Goal: Transaction & Acquisition: Download file/media

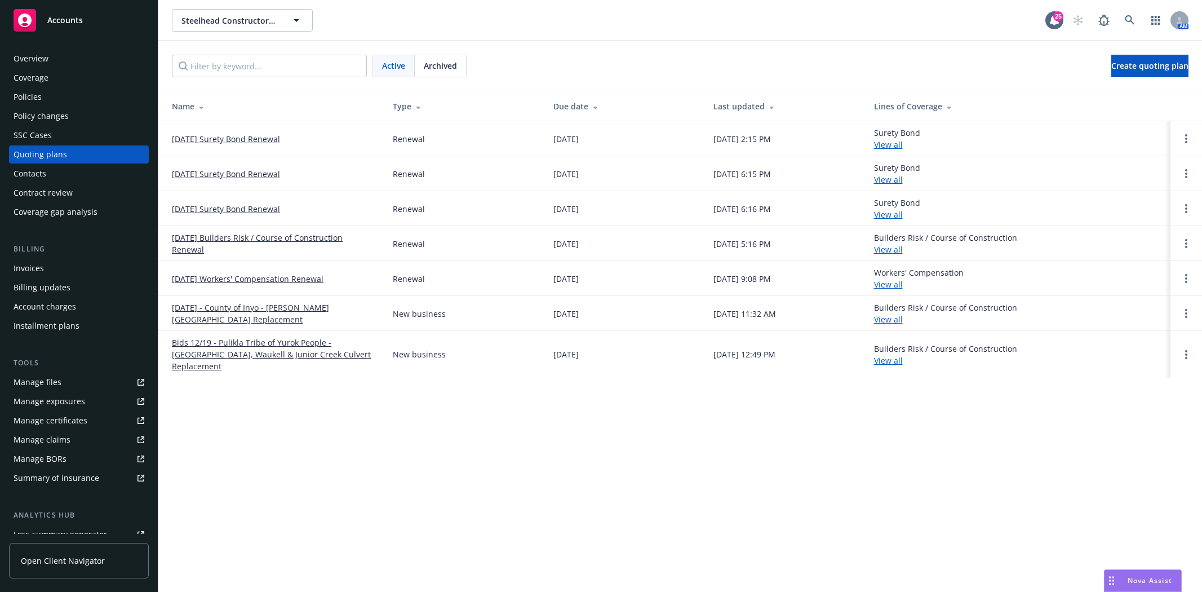
click at [245, 8] on div "Steelhead Constructors, JV Steelhead Constructors, JV 25 AM" at bounding box center [679, 20] width 1043 height 41
click at [250, 23] on span "Steelhead Constructors, JV" at bounding box center [229, 21] width 97 height 12
type input "[PERSON_NAME]"
click at [74, 23] on span "Accounts" at bounding box center [64, 20] width 35 height 9
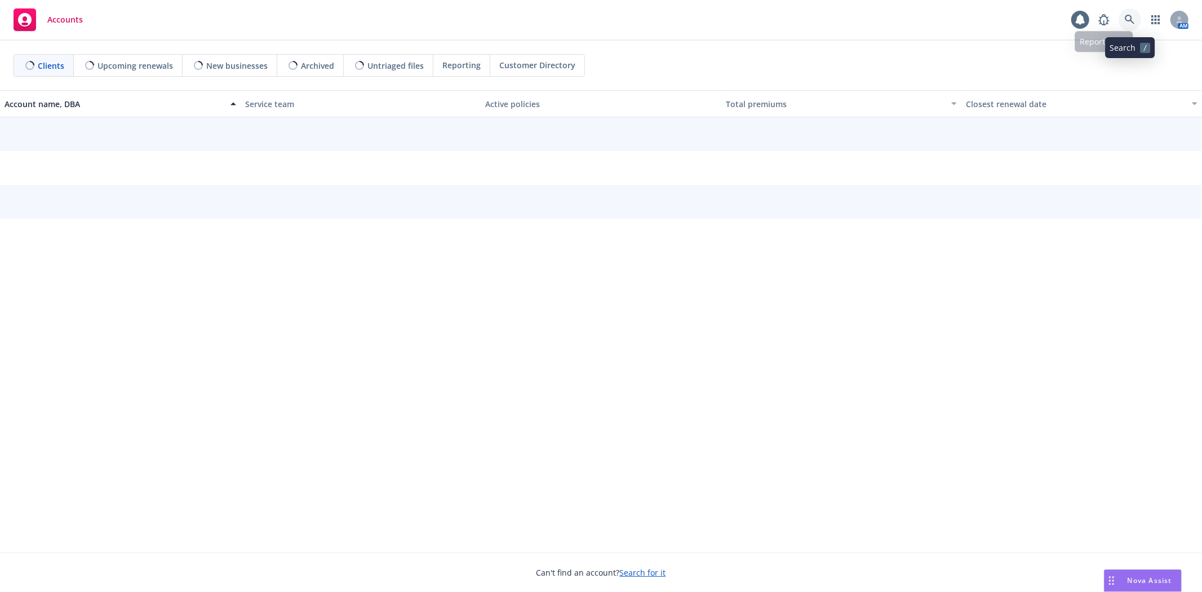
click at [1129, 15] on icon at bounding box center [1130, 20] width 10 height 10
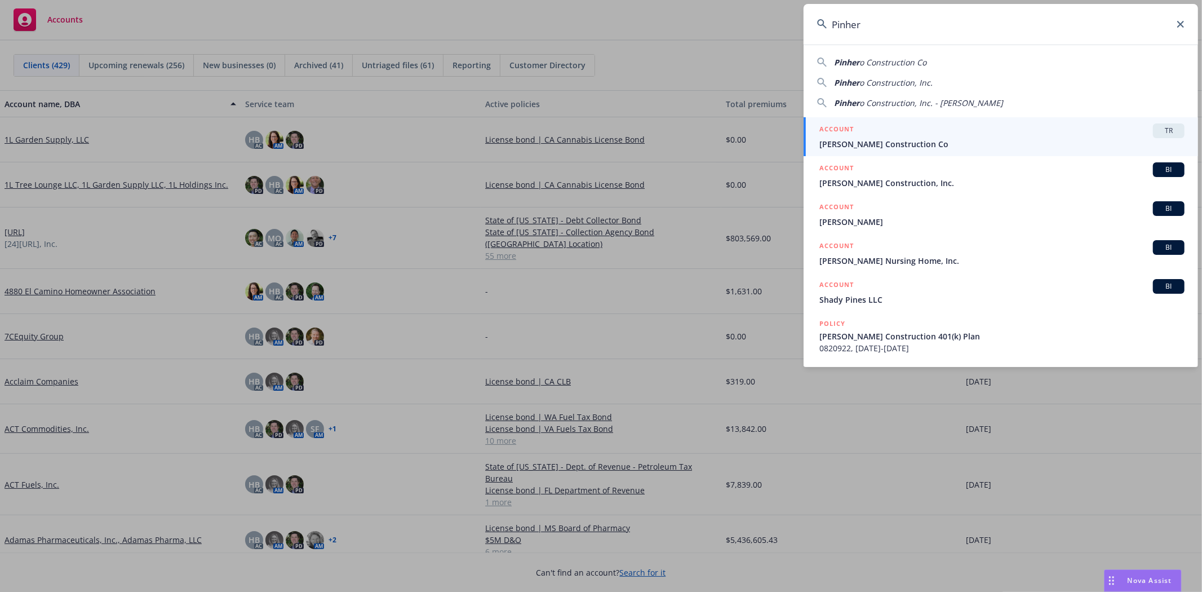
type input "Pinher"
click at [882, 145] on span "[PERSON_NAME] Construction Co" at bounding box center [1001, 144] width 365 height 12
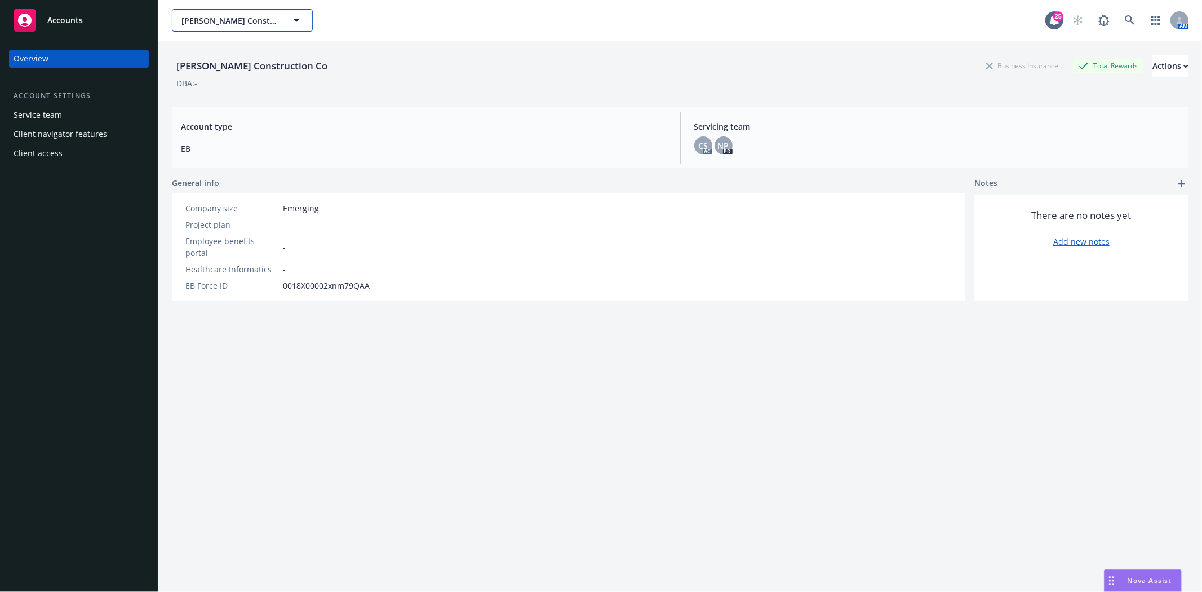
click at [250, 20] on span "[PERSON_NAME] Construction Co" at bounding box center [229, 21] width 97 height 12
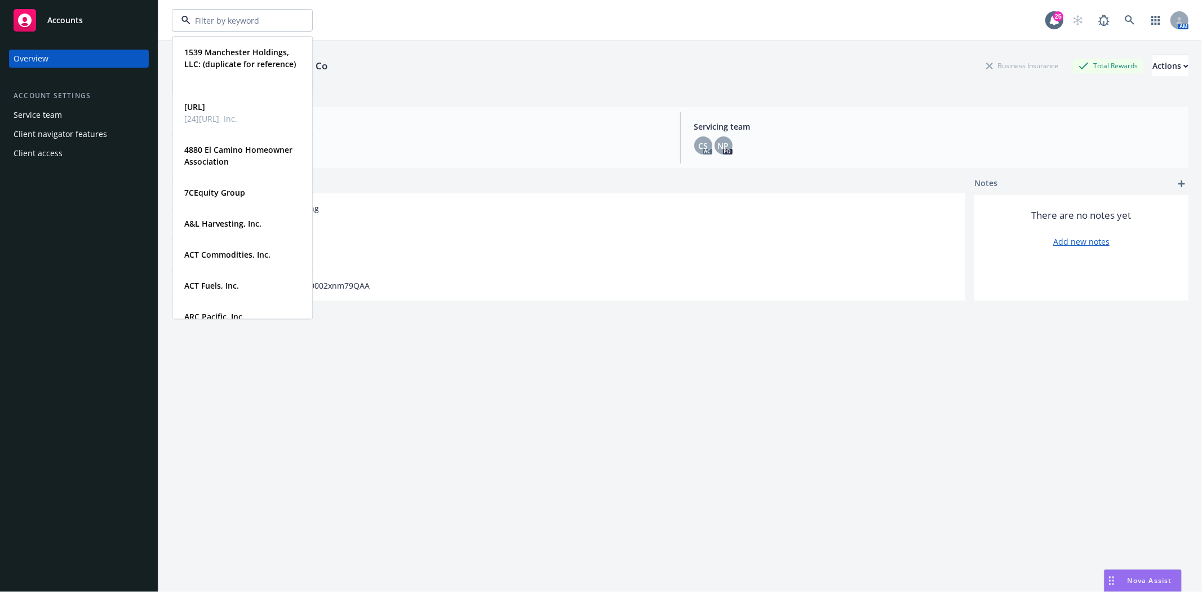
click at [77, 29] on div "Accounts" at bounding box center [79, 20] width 131 height 23
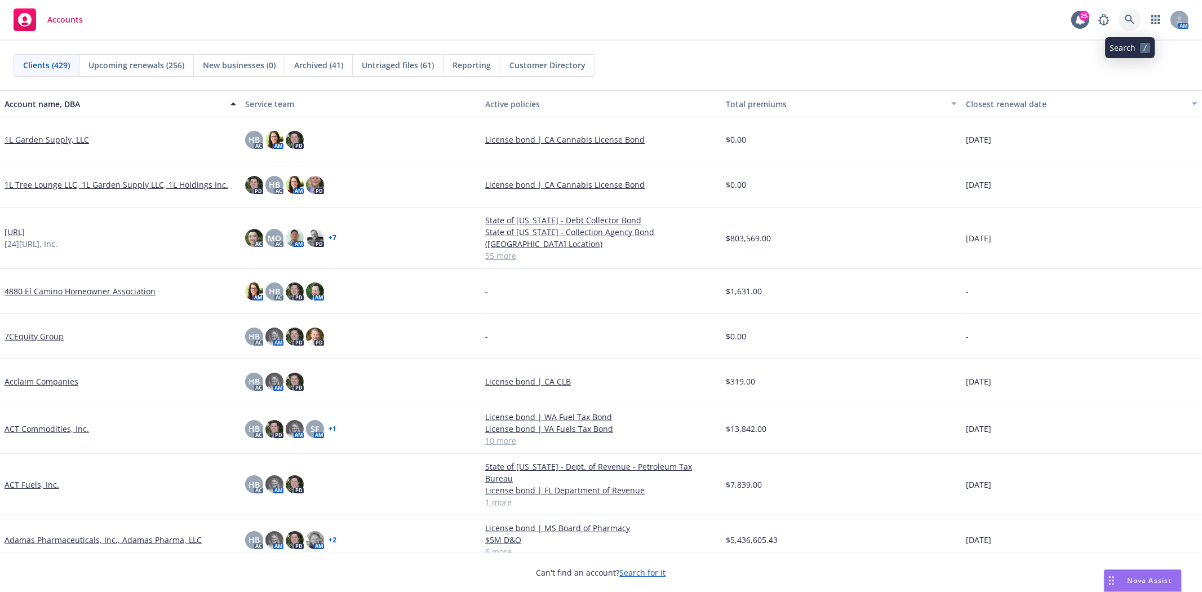
click at [1120, 20] on link at bounding box center [1129, 19] width 23 height 23
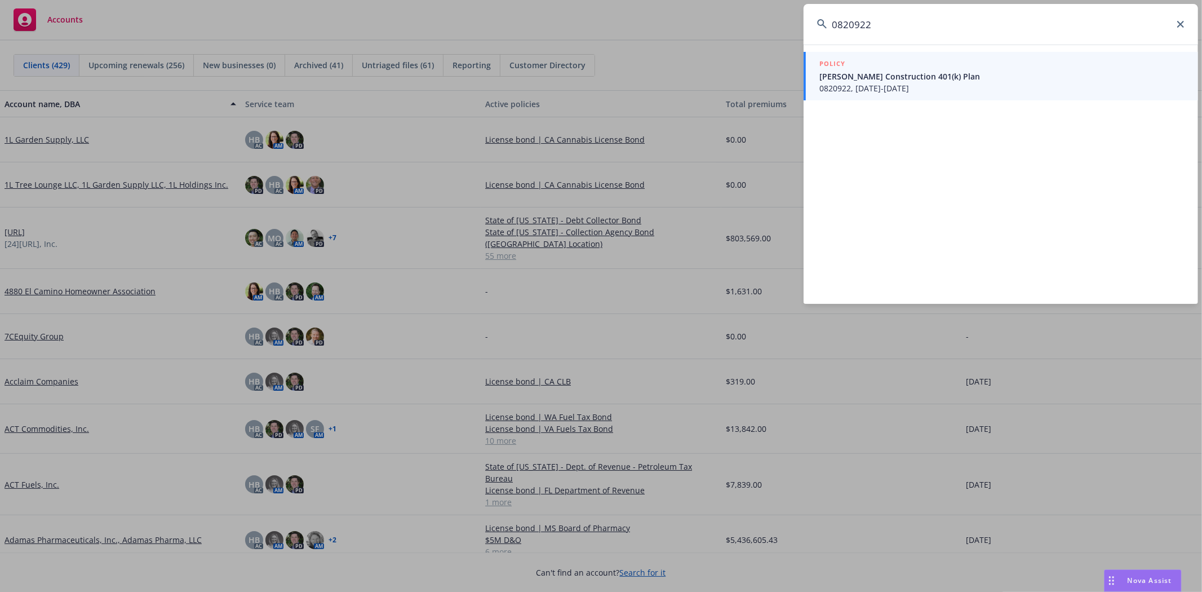
type input "0820922"
click at [851, 79] on span "[PERSON_NAME] Construction 401(k) Plan" at bounding box center [1001, 76] width 365 height 12
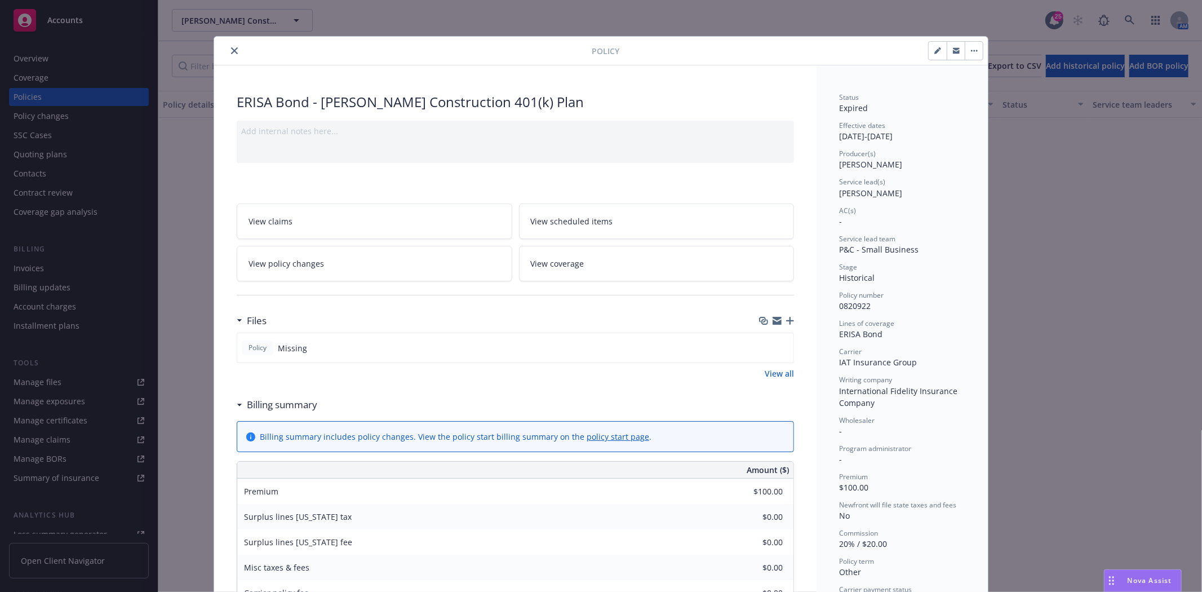
click at [231, 49] on icon "close" at bounding box center [234, 50] width 7 height 7
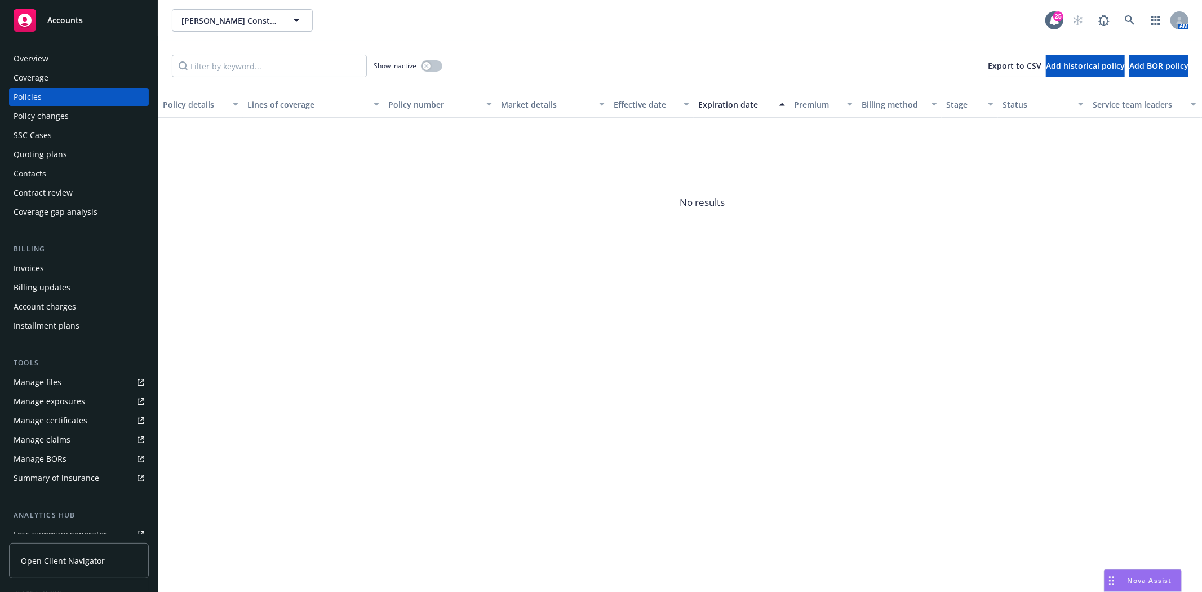
click at [60, 99] on div "Policies" at bounding box center [79, 97] width 131 height 18
click at [426, 68] on icon "button" at bounding box center [426, 66] width 5 height 5
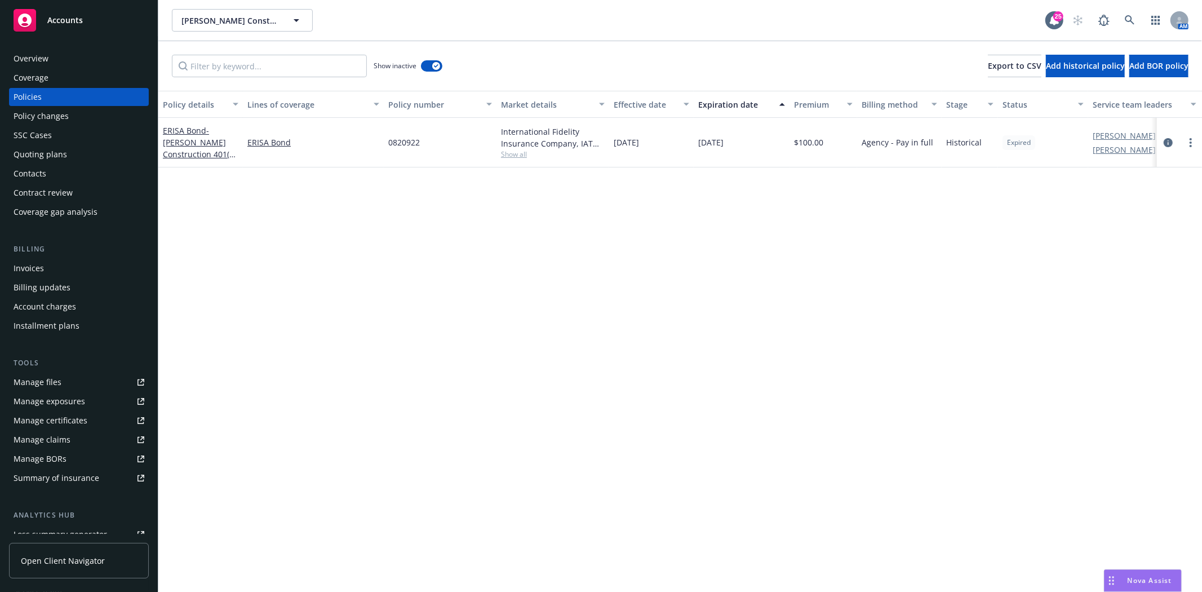
click at [90, 32] on link "Accounts" at bounding box center [79, 21] width 140 height 32
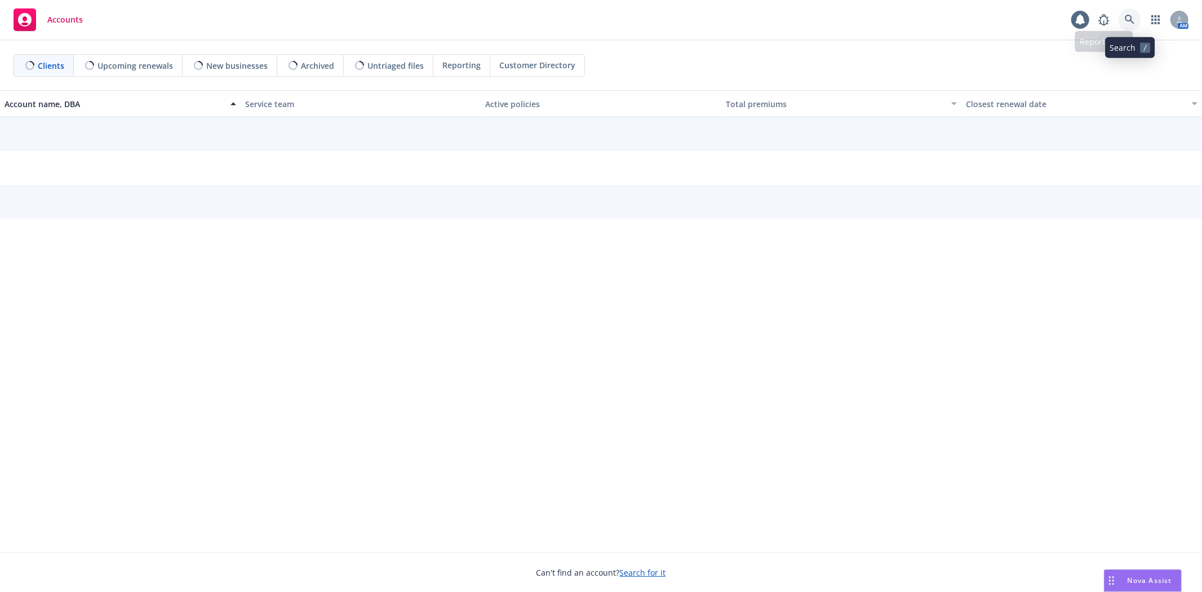
click at [1128, 16] on icon at bounding box center [1130, 20] width 10 height 10
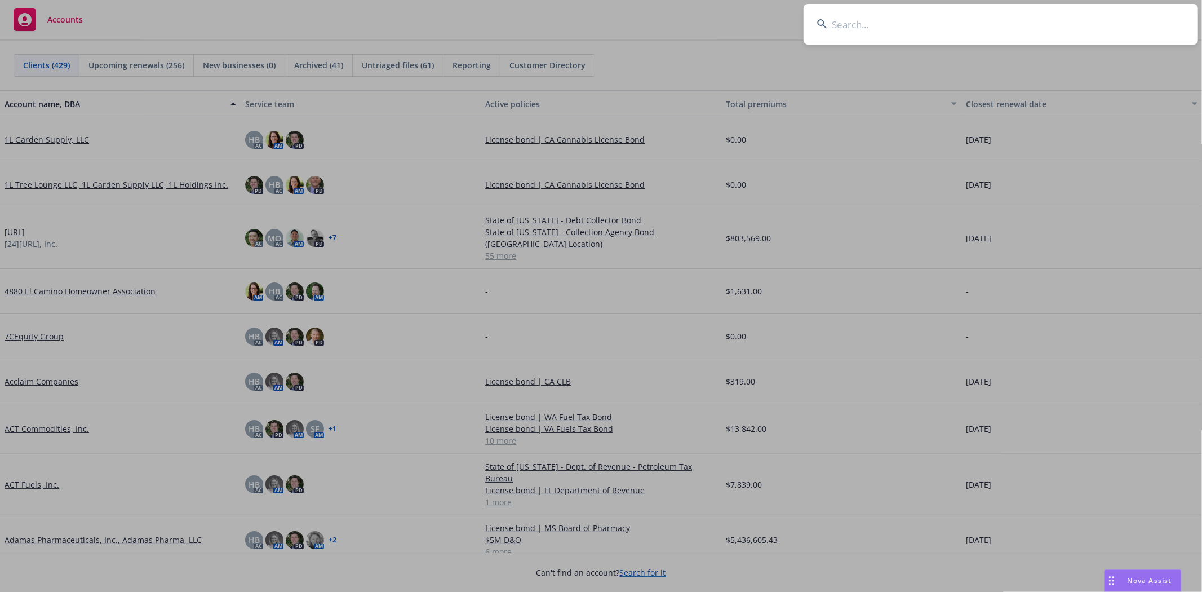
click at [876, 17] on input at bounding box center [1000, 24] width 394 height 41
paste input "9425897"
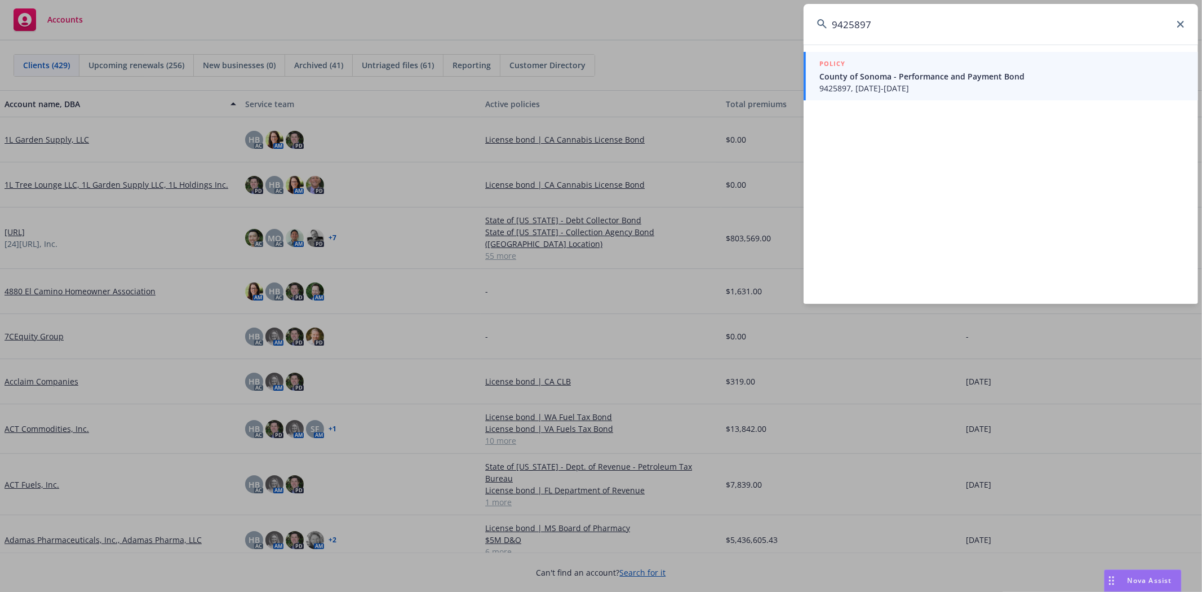
type input "9425897"
click at [868, 91] on span "9425897, [DATE]-[DATE]" at bounding box center [1001, 88] width 365 height 12
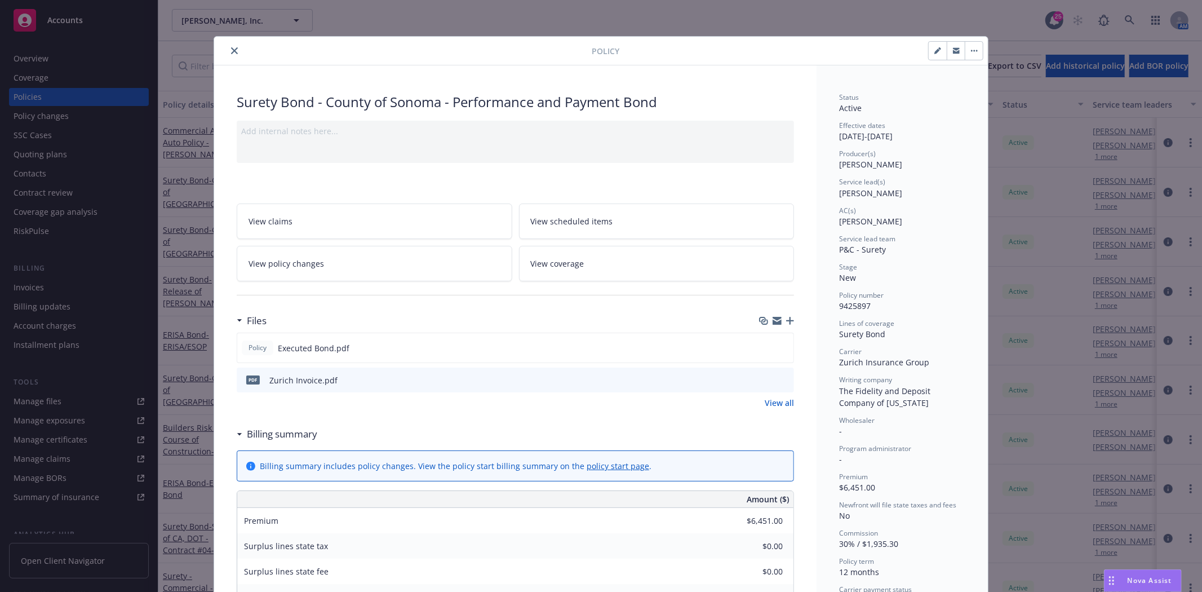
click at [230, 55] on div at bounding box center [405, 51] width 373 height 14
click at [228, 54] on button "close" at bounding box center [235, 51] width 14 height 14
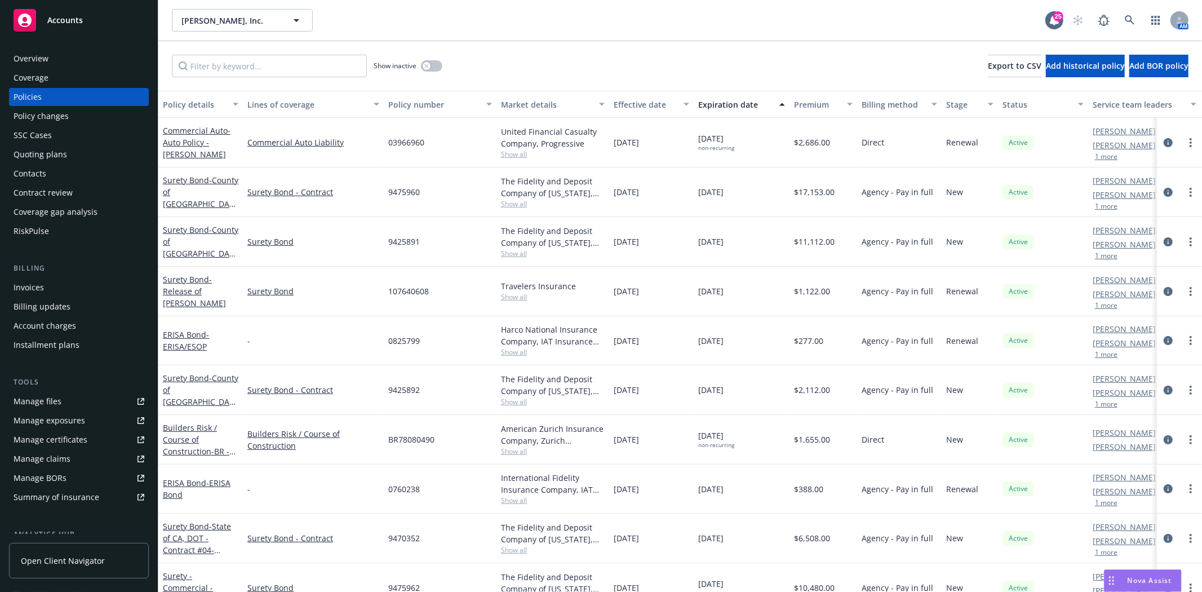
click at [85, 277] on div "Billing Invoices Billing updates Account charges Installment plans" at bounding box center [79, 308] width 140 height 91
click at [79, 285] on div "Invoices" at bounding box center [79, 287] width 131 height 18
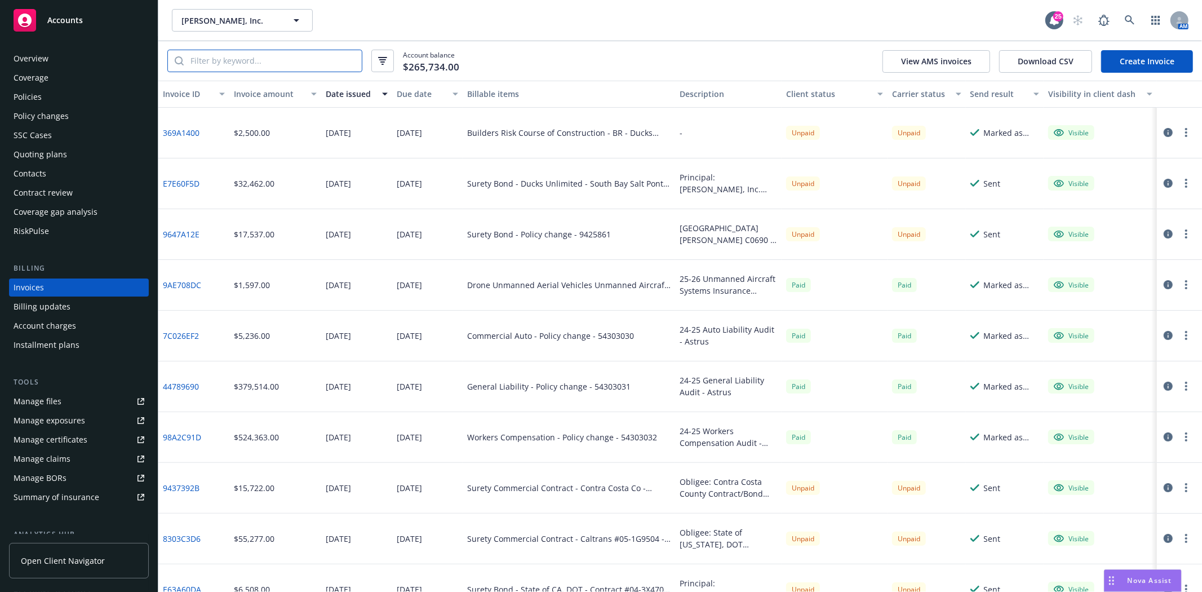
click at [232, 68] on input "search" at bounding box center [273, 60] width 178 height 21
paste input "9425897"
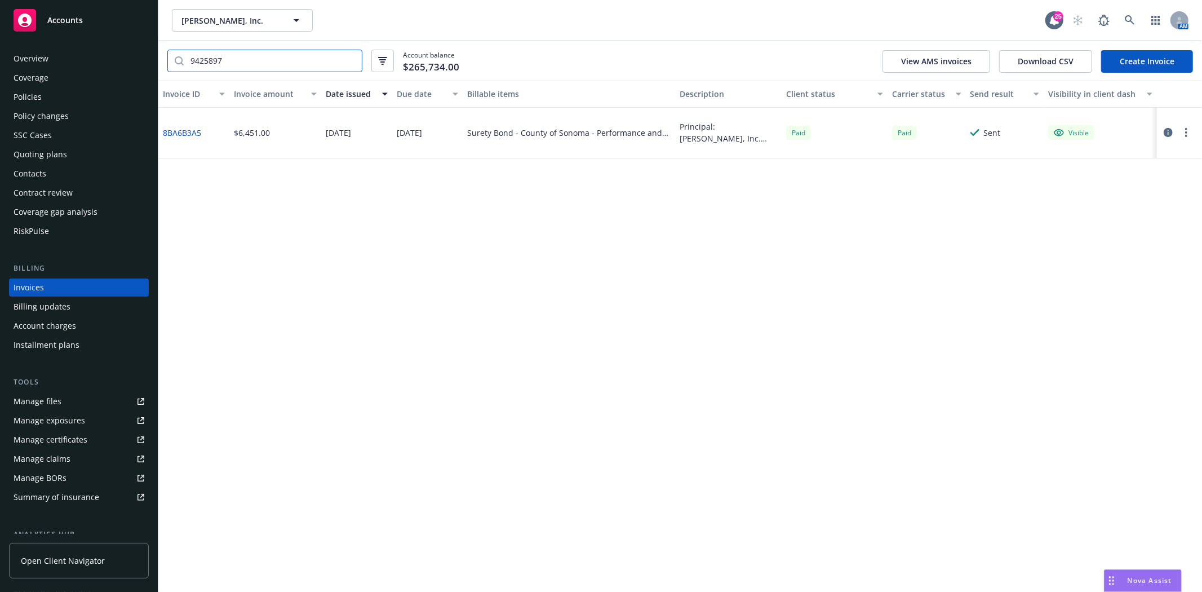
click at [251, 63] on input "9425897" at bounding box center [273, 60] width 178 height 21
click at [281, 62] on input "9425897" at bounding box center [273, 60] width 178 height 21
paste input "6"
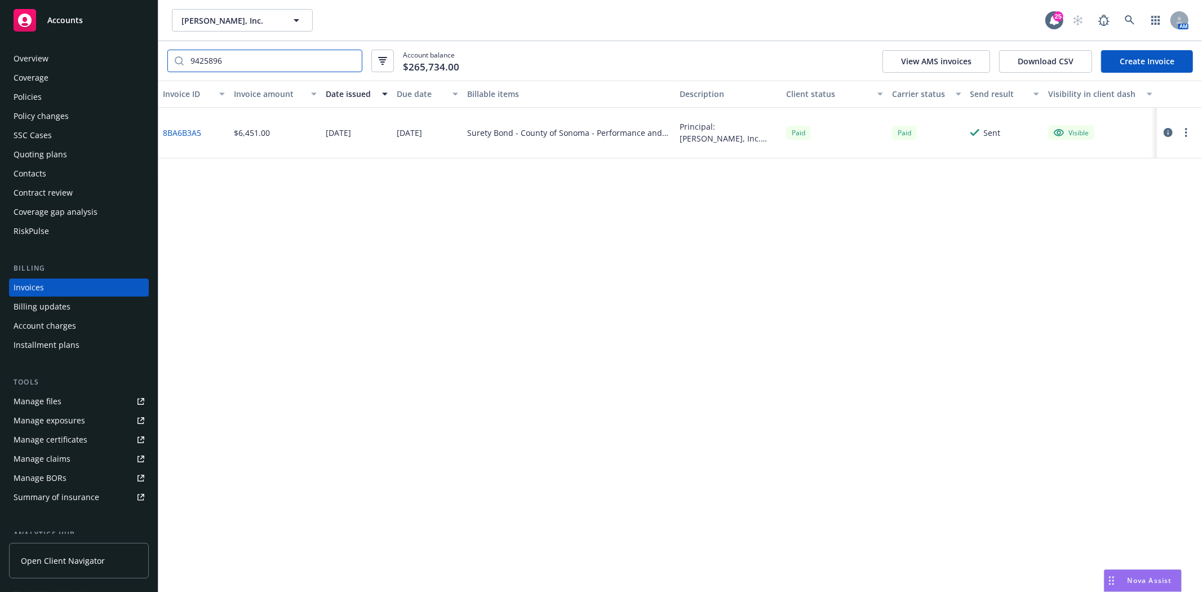
type input "9425896"
click at [1189, 145] on div at bounding box center [1179, 133] width 45 height 51
click at [1188, 137] on button "button" at bounding box center [1186, 133] width 14 height 14
click at [1099, 273] on link "Generate invoice PDF" at bounding box center [1120, 268] width 144 height 23
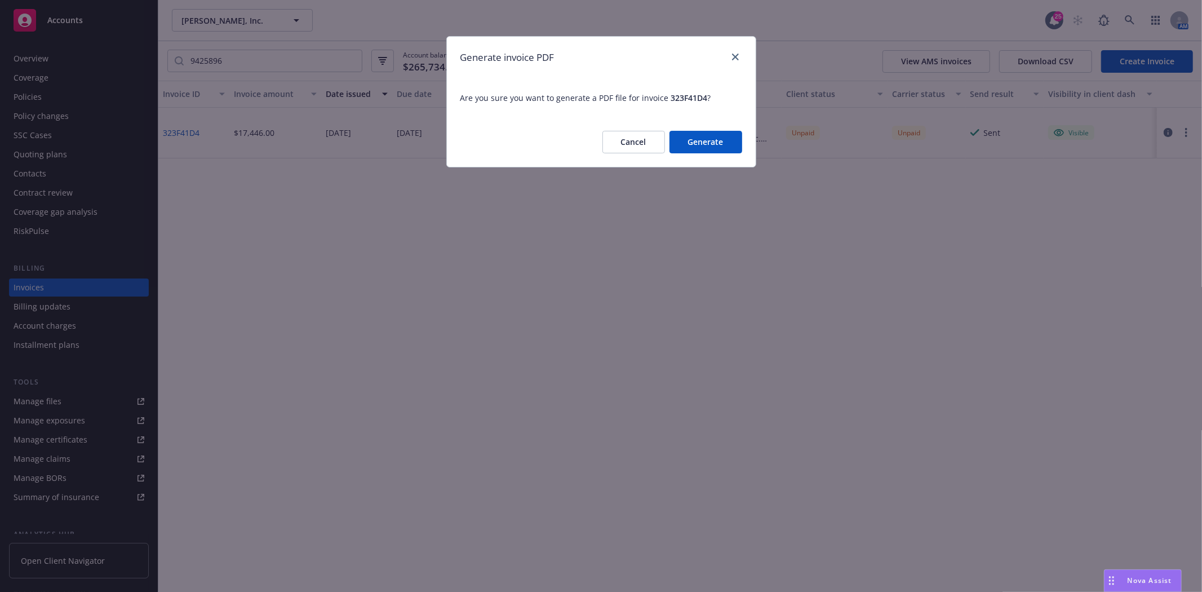
drag, startPoint x: 701, startPoint y: 141, endPoint x: 63, endPoint y: 92, distance: 640.3
click at [701, 141] on button "Generate" at bounding box center [705, 142] width 73 height 23
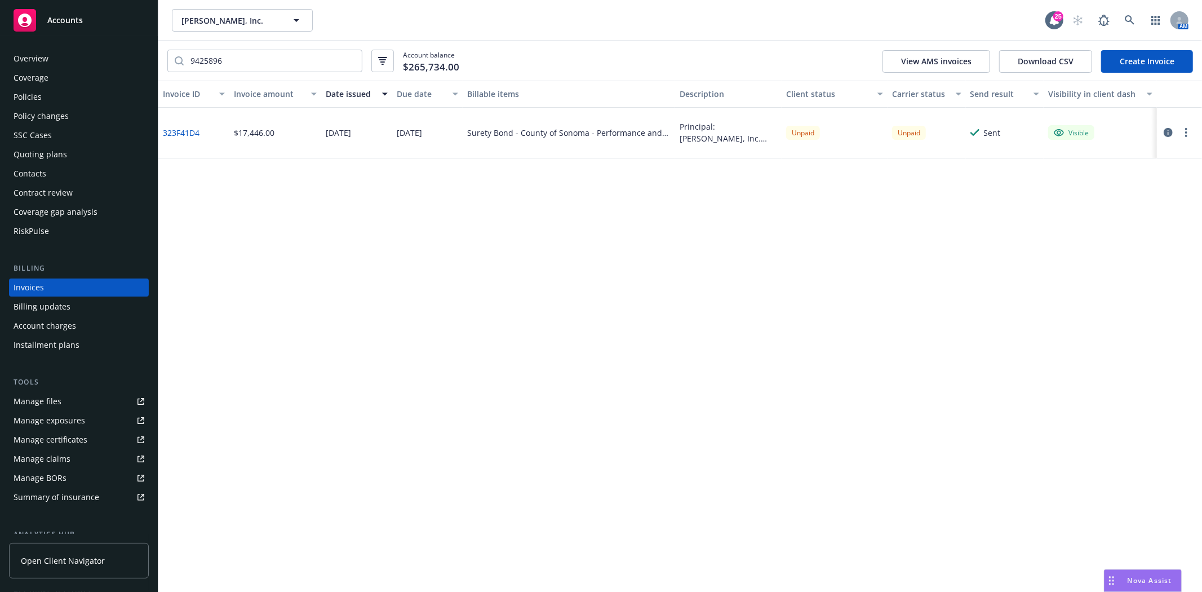
click at [1187, 136] on circle "button" at bounding box center [1186, 136] width 2 height 2
click at [1100, 272] on link "Download invoice PDF" at bounding box center [1120, 268] width 144 height 23
